Goal: Task Accomplishment & Management: Use online tool/utility

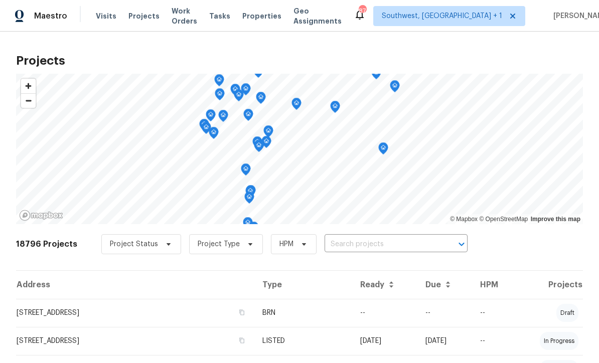
click at [344, 246] on input "text" at bounding box center [382, 245] width 115 height 16
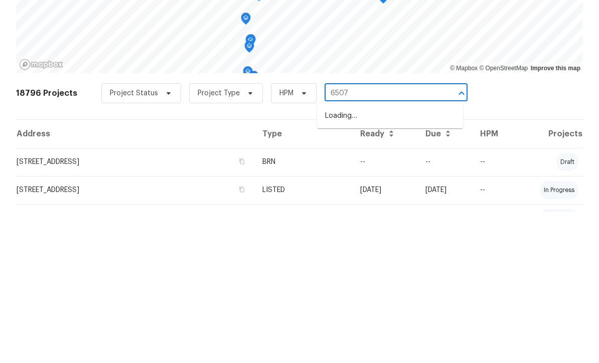
type input "6507"
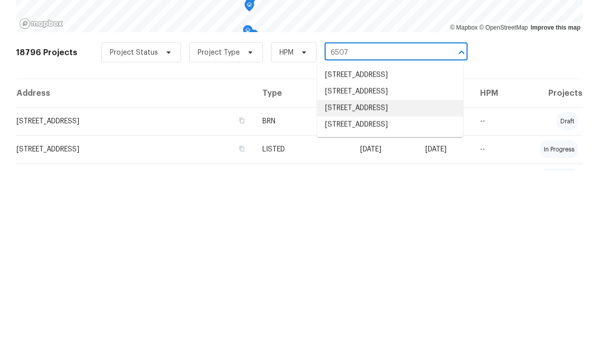
click at [408, 292] on li "[STREET_ADDRESS]" at bounding box center [390, 300] width 146 height 17
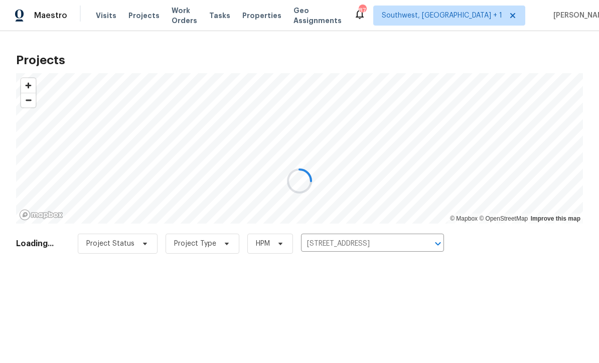
scroll to position [1, 0]
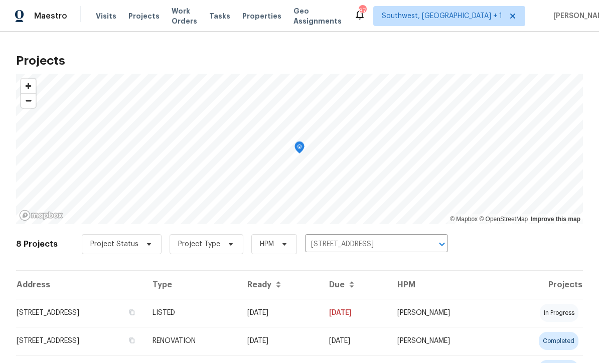
click at [321, 322] on td "[DATE]" at bounding box center [280, 313] width 82 height 28
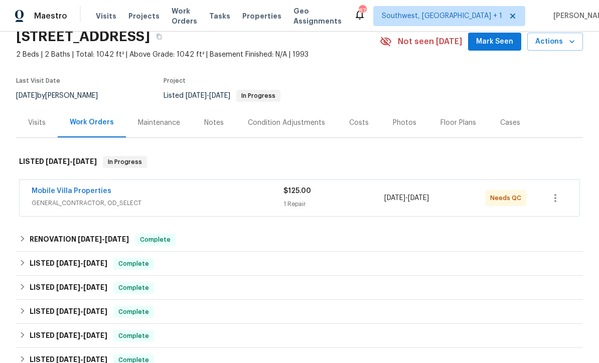
scroll to position [45, 0]
click at [356, 202] on div "1 Repair" at bounding box center [333, 204] width 101 height 10
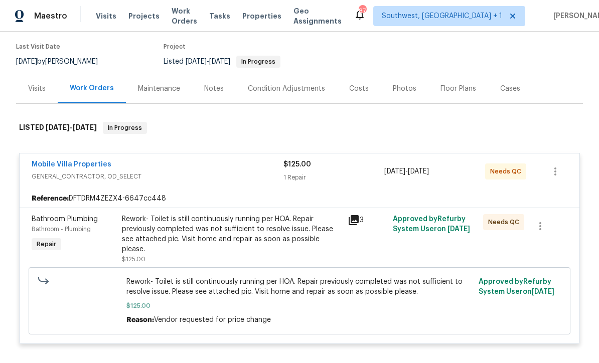
scroll to position [96, 0]
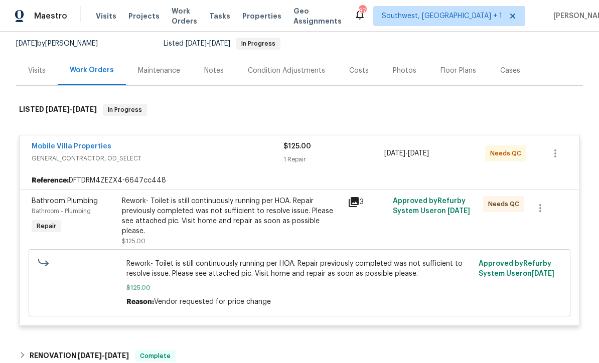
click at [277, 219] on div "Rework- Toilet is still continuously running per HOA. Repair previously complet…" at bounding box center [232, 216] width 220 height 40
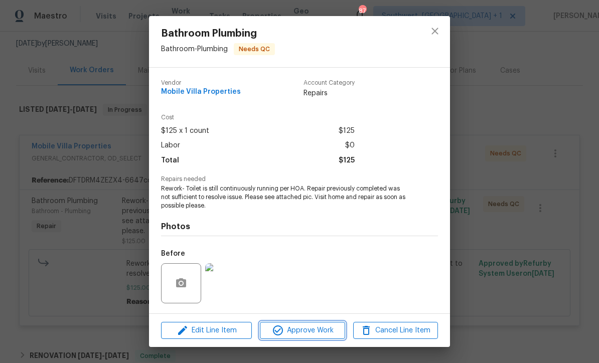
click at [321, 332] on span "Approve Work" at bounding box center [302, 331] width 79 height 13
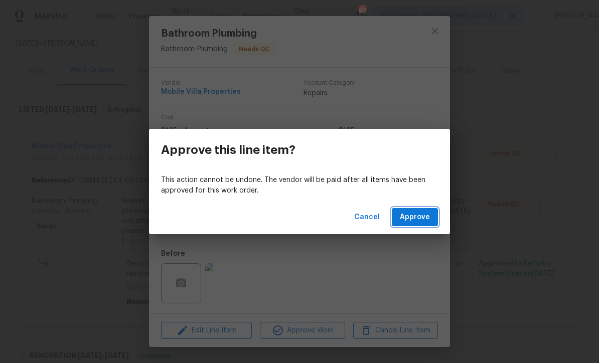
click at [415, 220] on span "Approve" at bounding box center [415, 217] width 30 height 13
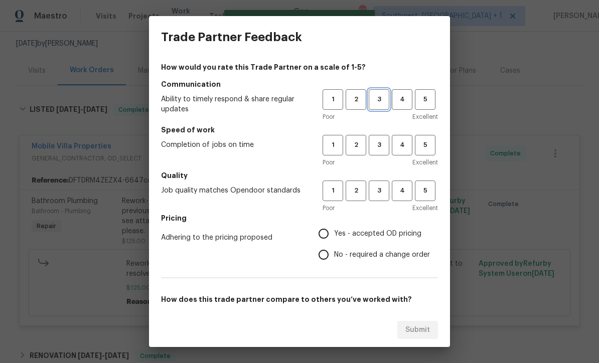
click at [383, 104] on span "3" at bounding box center [379, 100] width 19 height 12
click at [387, 195] on span "3" at bounding box center [379, 191] width 19 height 12
click at [387, 151] on button "3" at bounding box center [379, 145] width 21 height 21
click at [332, 237] on input "Yes - accepted OD pricing" at bounding box center [323, 233] width 21 height 21
radio input "true"
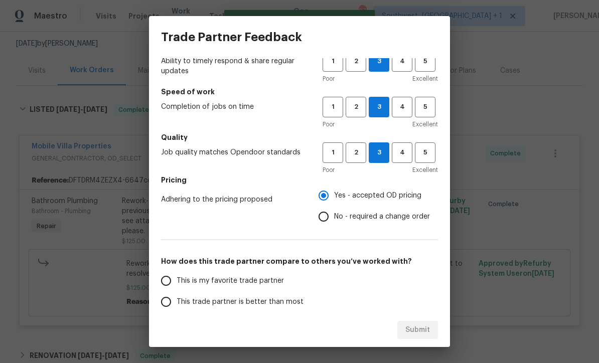
scroll to position [89, 0]
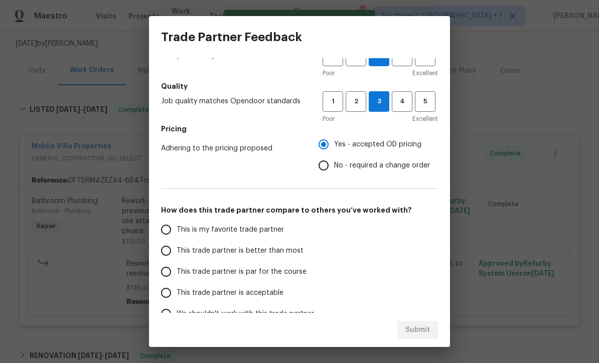
click at [167, 268] on input "This trade partner is par for the course" at bounding box center [166, 271] width 21 height 21
click at [422, 328] on span "Submit" at bounding box center [417, 330] width 25 height 13
radio input "true"
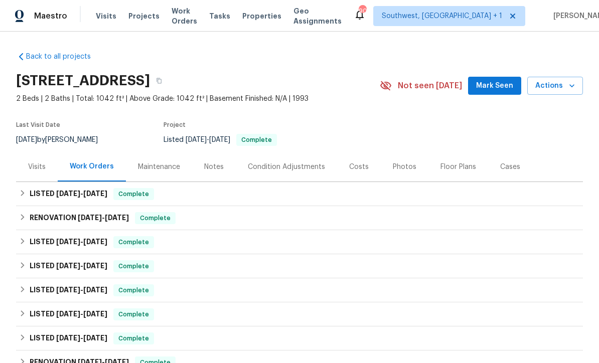
click at [108, 13] on span "Visits" at bounding box center [106, 16] width 21 height 10
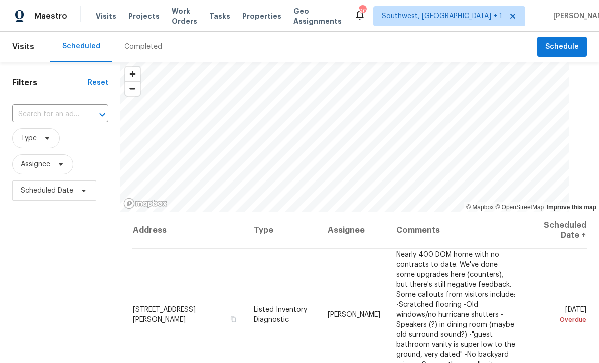
click at [39, 117] on input "text" at bounding box center [46, 115] width 68 height 16
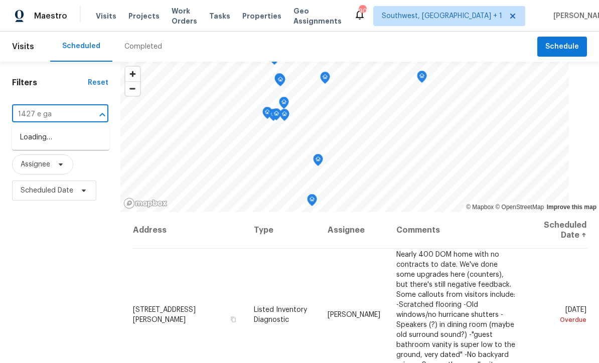
type input "1427 e gat"
click at [35, 139] on li "1427 E Gate Dr, Venice, FL 34285" at bounding box center [60, 137] width 97 height 17
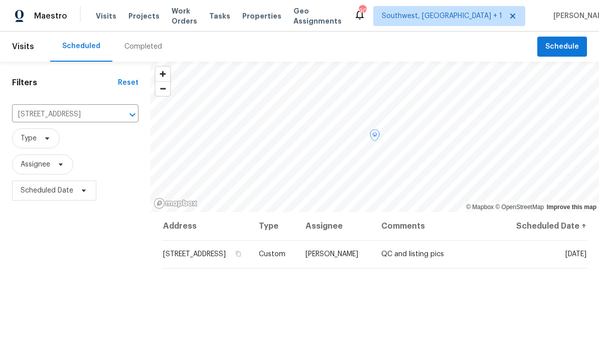
click at [0, 0] on icon at bounding box center [0, 0] width 0 height 0
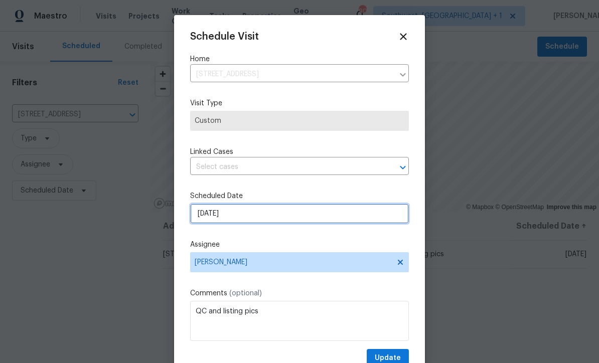
click at [307, 218] on input "[DATE]" at bounding box center [299, 214] width 219 height 20
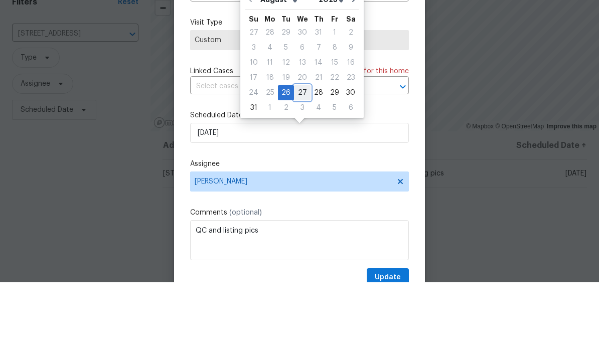
click at [305, 167] on div "27" at bounding box center [302, 174] width 17 height 14
type input "8/27/2025"
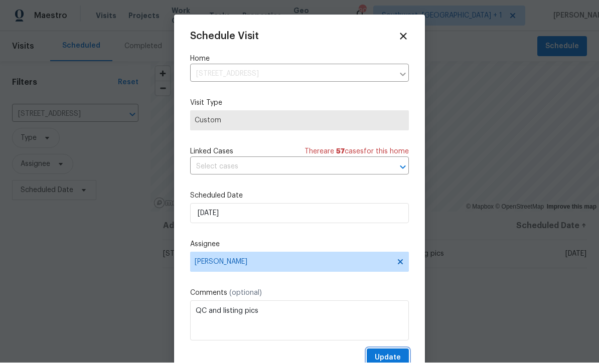
click at [393, 357] on span "Update" at bounding box center [388, 358] width 26 height 13
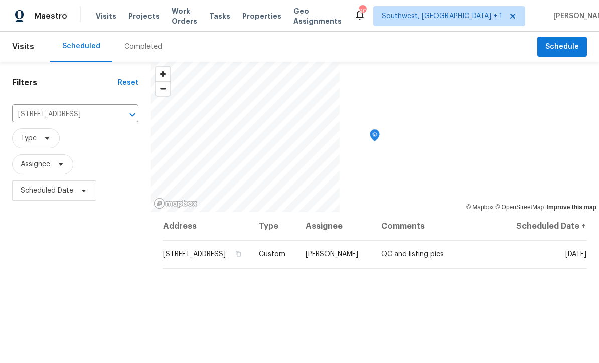
scroll to position [0, 0]
